Goal: Transaction & Acquisition: Purchase product/service

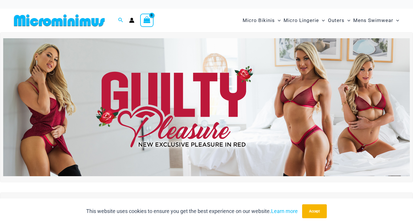
click at [118, 105] on img at bounding box center [206, 107] width 407 height 138
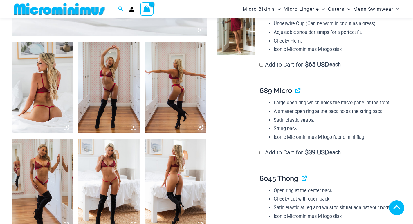
scroll to position [314, 0]
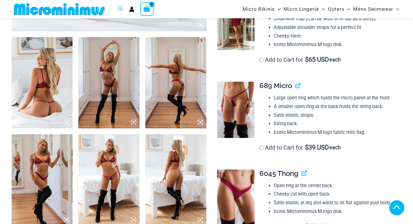
click at [243, 108] on img at bounding box center [235, 110] width 37 height 56
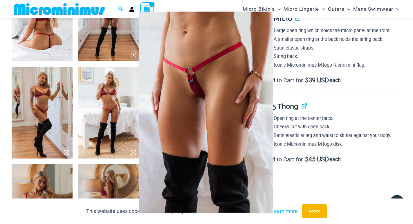
scroll to position [430, 0]
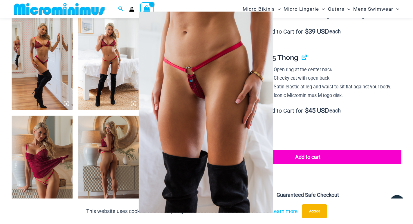
click at [45, 188] on div at bounding box center [206, 112] width 413 height 224
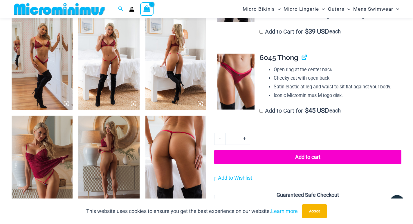
click at [48, 178] on img at bounding box center [42, 162] width 61 height 92
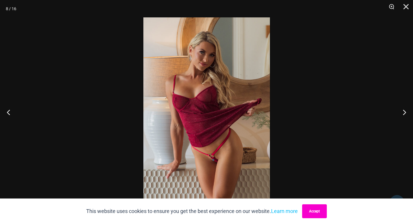
click at [311, 215] on button "Accept" at bounding box center [314, 212] width 25 height 14
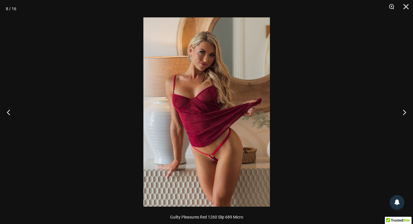
click at [203, 149] on img at bounding box center [206, 112] width 127 height 190
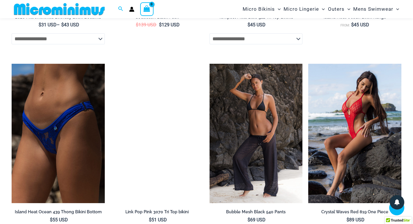
scroll to position [1389, 0]
